Goal: Information Seeking & Learning: Find specific page/section

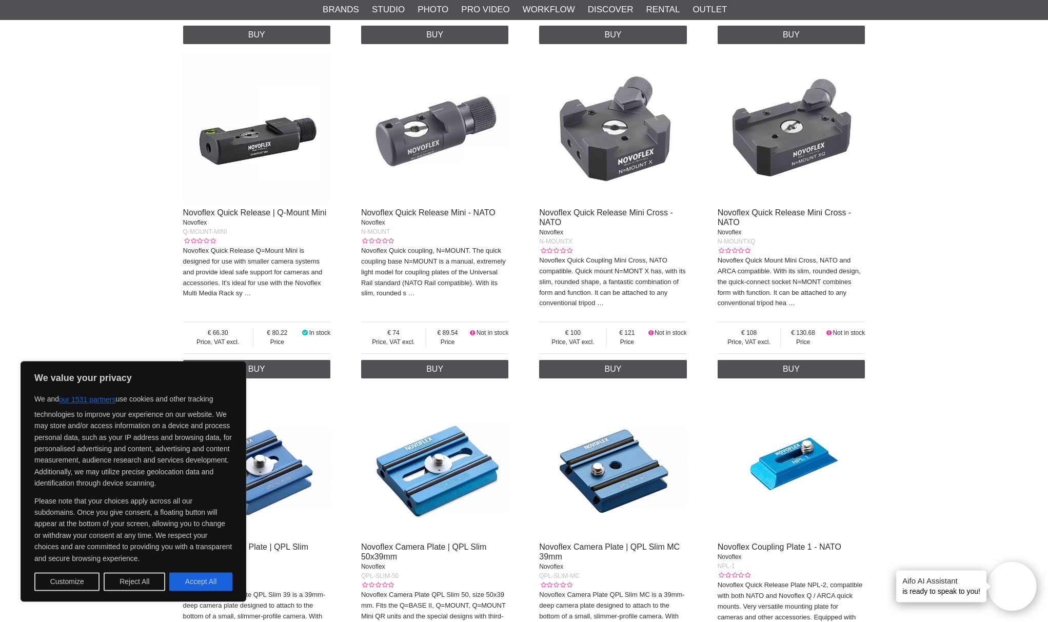
scroll to position [1416, 0]
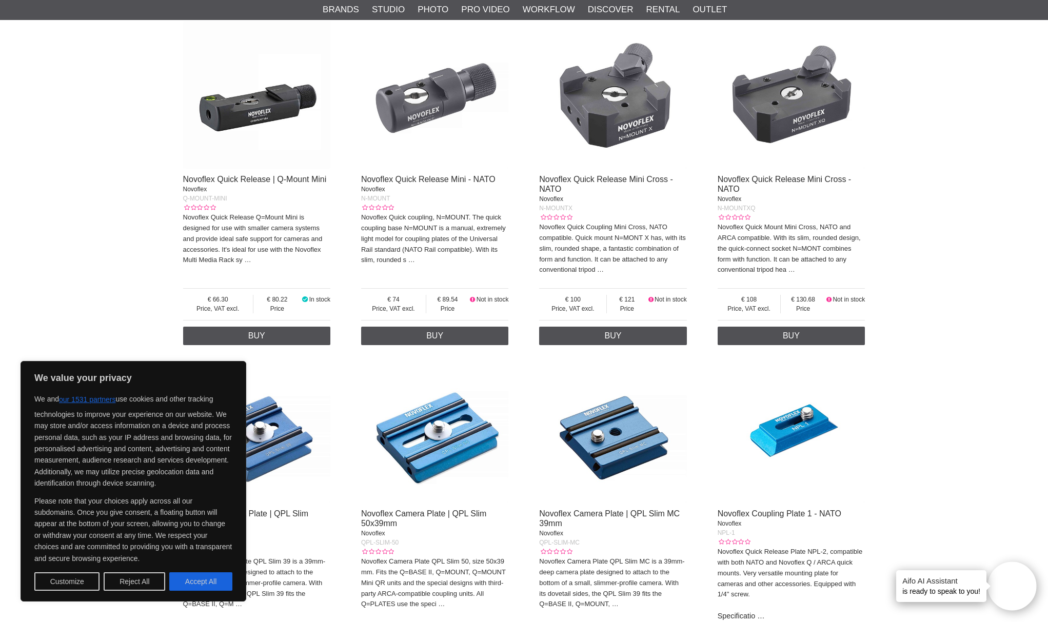
click at [74, 268] on div "Start > Shop > Brands > Novoflex > Quick Release Novoflex Quick Release NOVOFLE…" at bounding box center [524, 95] width 1048 height 2823
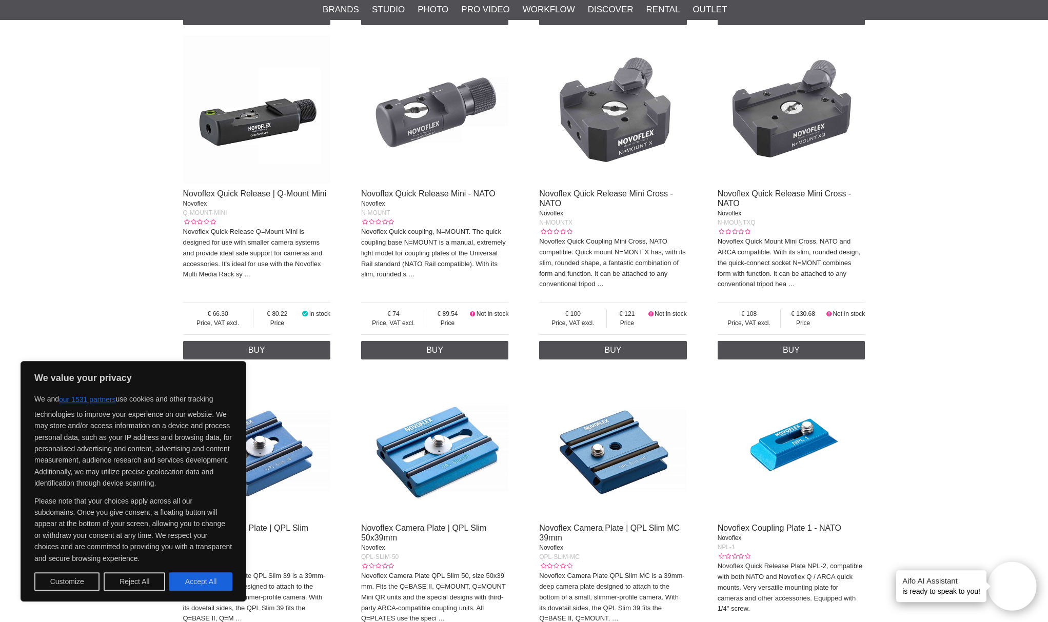
scroll to position [1345, 0]
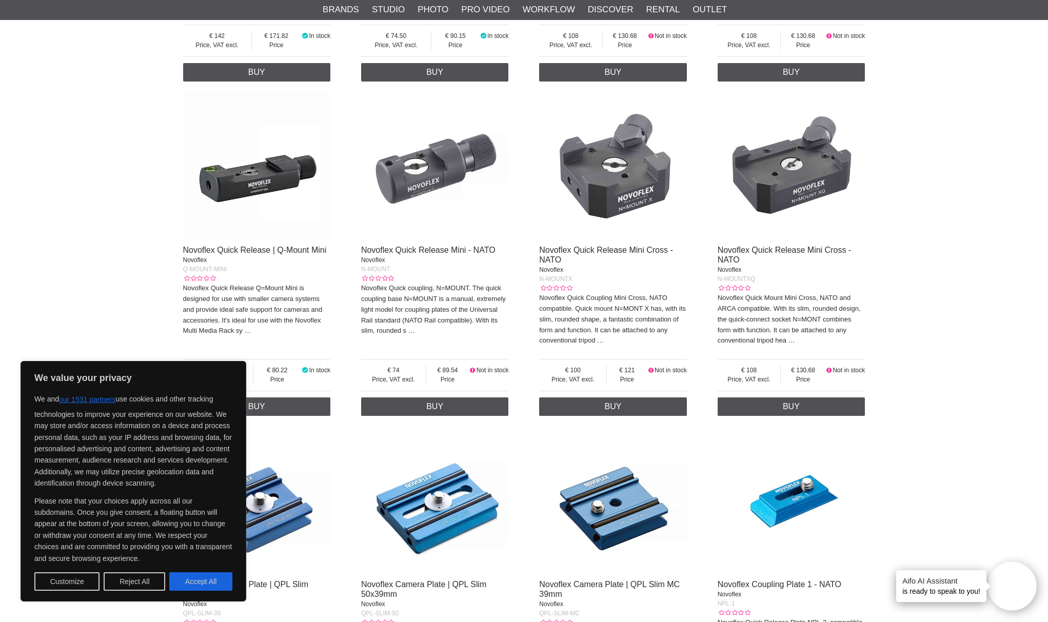
click at [608, 190] on img at bounding box center [613, 166] width 148 height 148
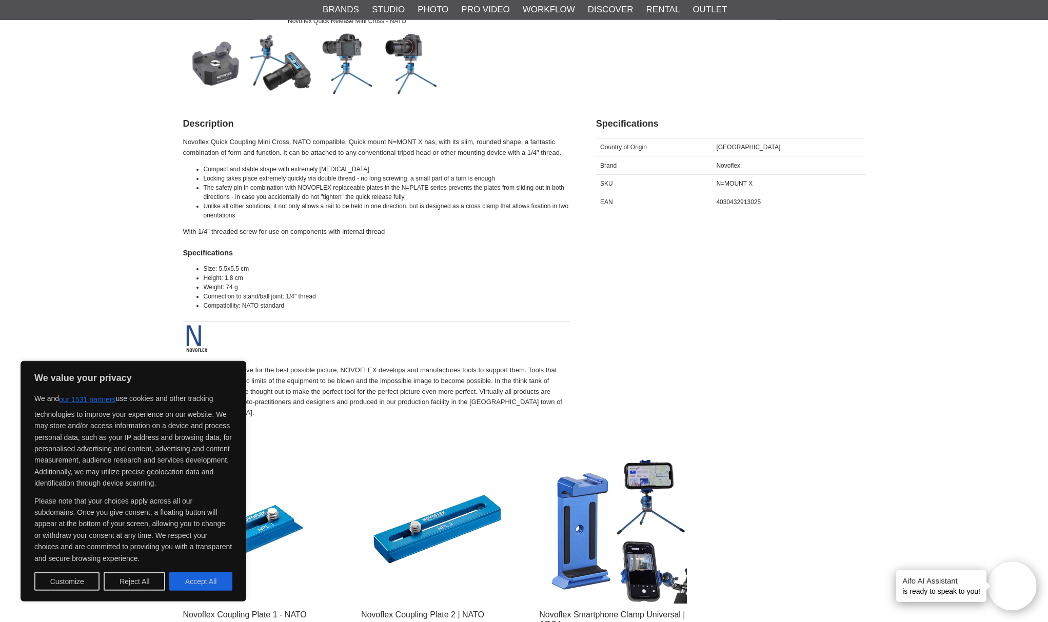
scroll to position [354, 0]
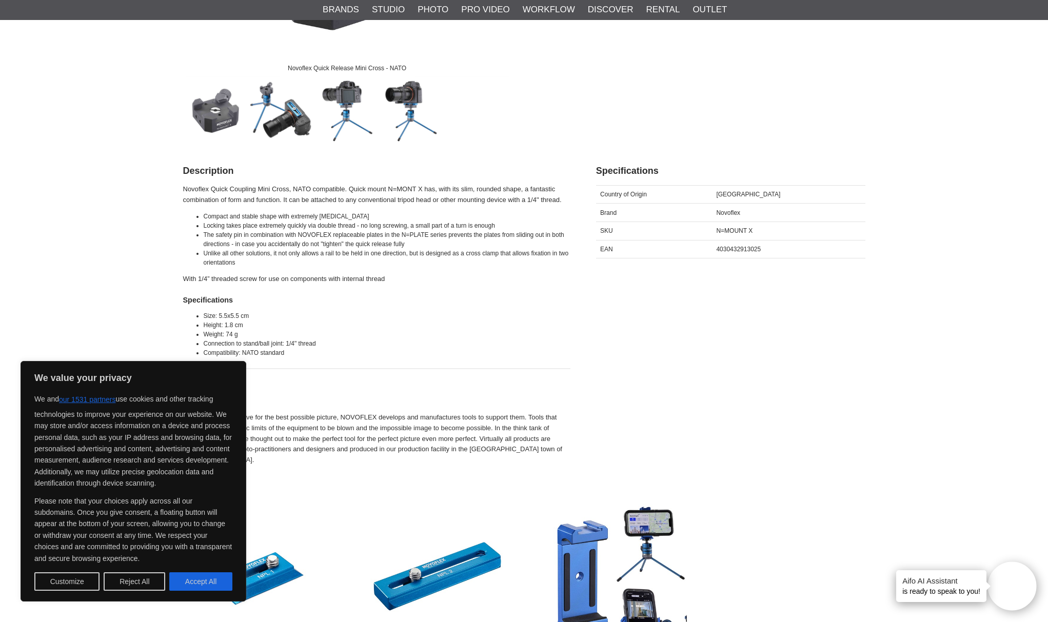
click at [125, 208] on div "Start > Shop > Brands > Novoflex > Quick Release > Novoflex Quick Release Mini …" at bounding box center [524, 377] width 1048 height 1262
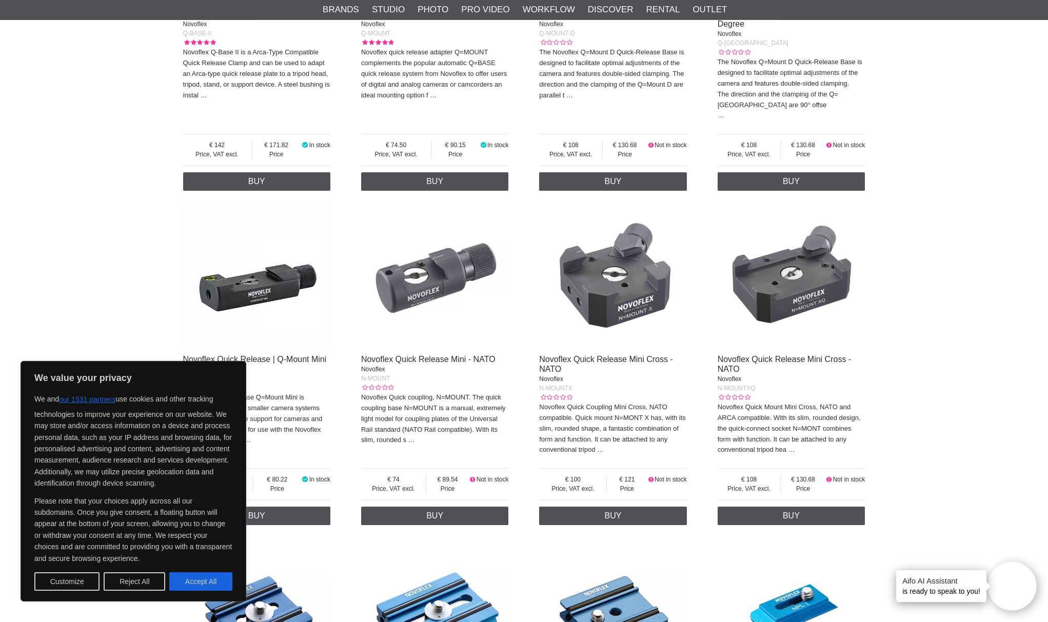
scroll to position [1274, 0]
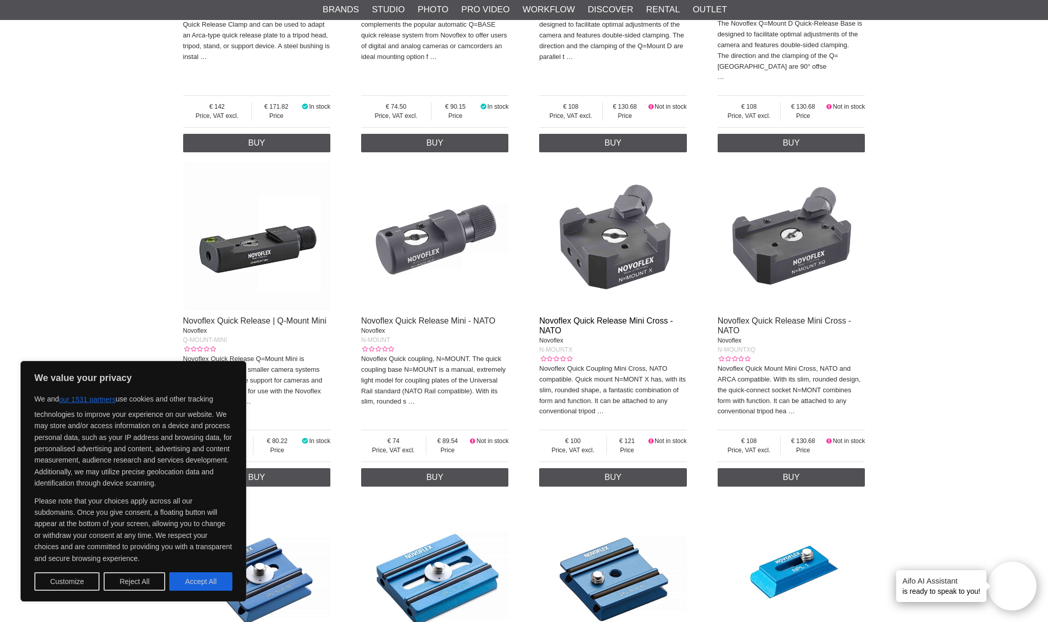
click at [603, 334] on link "Novoflex Quick Release Mini Cross - NATO" at bounding box center [606, 325] width 134 height 18
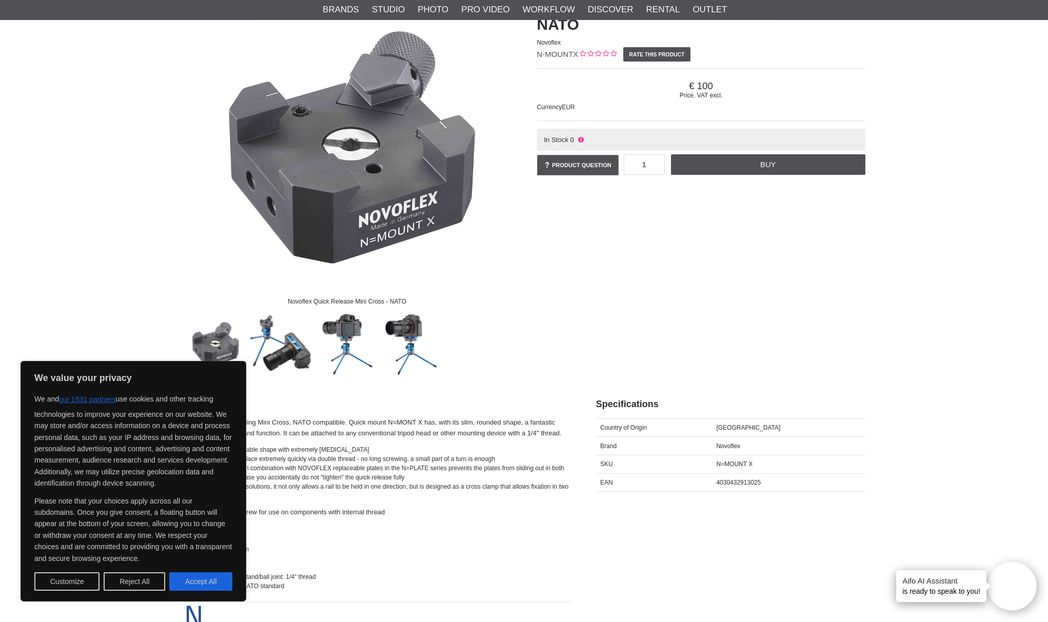
scroll to position [71, 0]
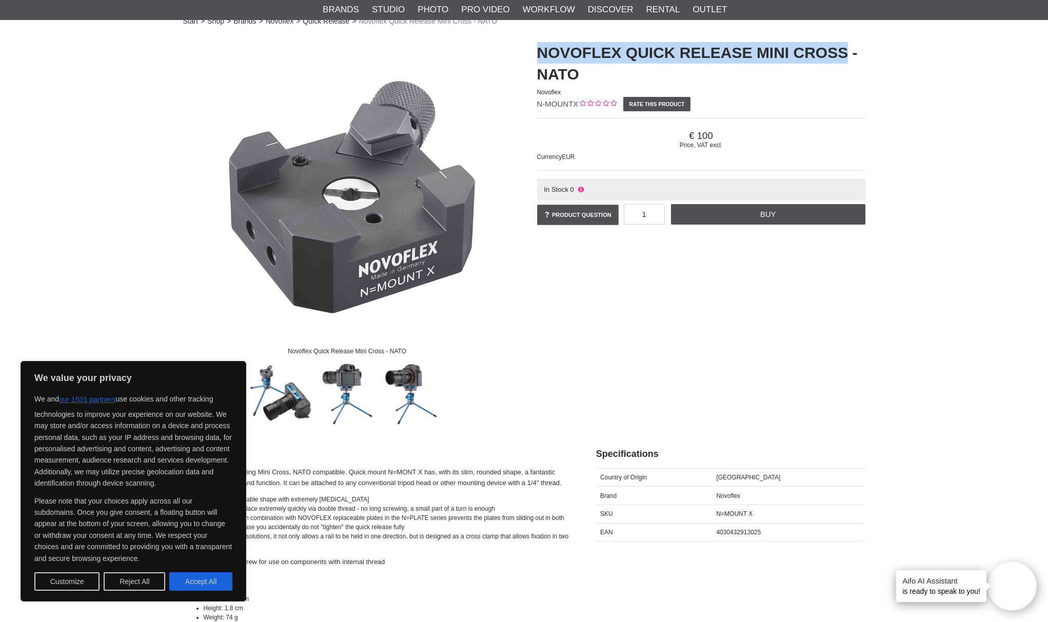
drag, startPoint x: 538, startPoint y: 52, endPoint x: 837, endPoint y: 53, distance: 298.5
click at [837, 53] on h1 "Novoflex Quick Release Mini Cross - NATO" at bounding box center [701, 63] width 328 height 43
copy h1 "Novoflex Quick Release Mini Cross"
